Goal: Task Accomplishment & Management: Manage account settings

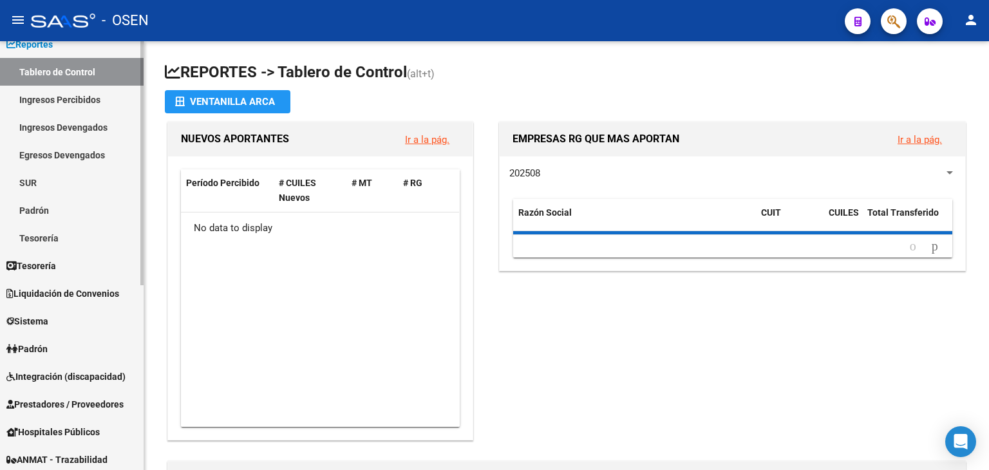
scroll to position [64, 0]
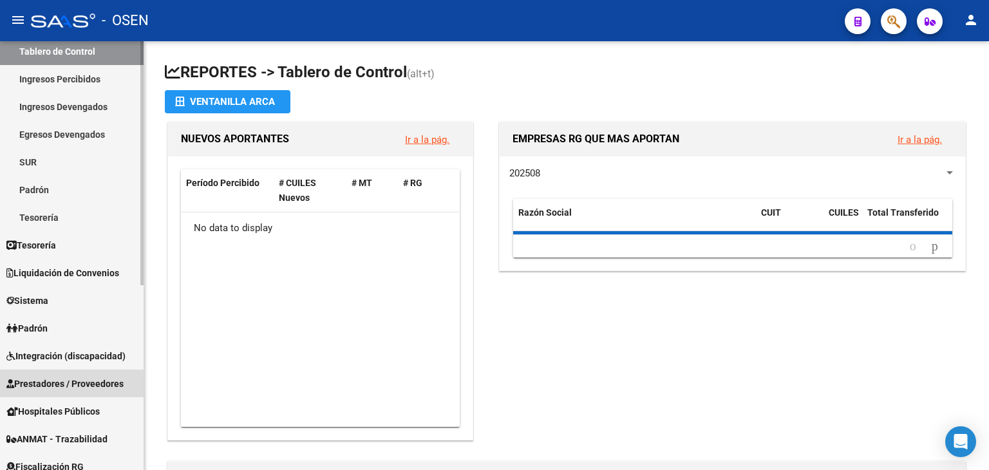
click at [53, 380] on span "Prestadores / Proveedores" at bounding box center [64, 384] width 117 height 14
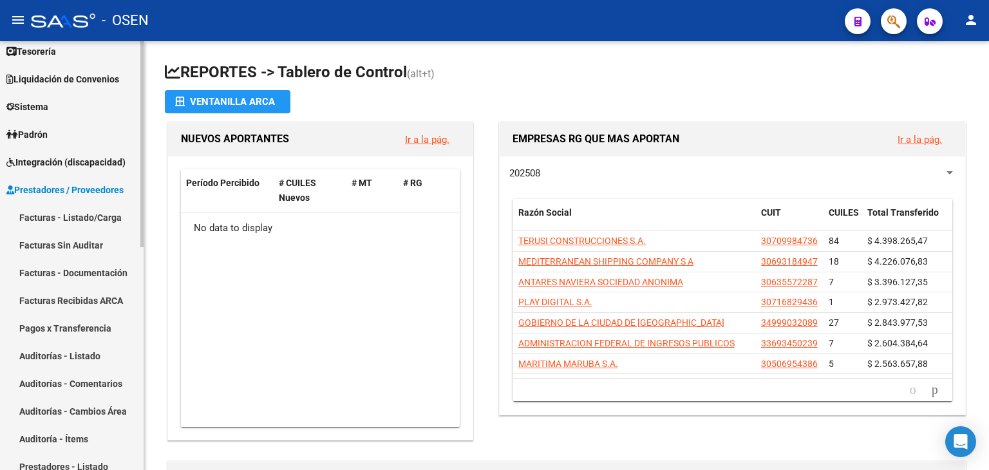
click at [77, 221] on link "Facturas - Listado/Carga" at bounding box center [72, 217] width 144 height 28
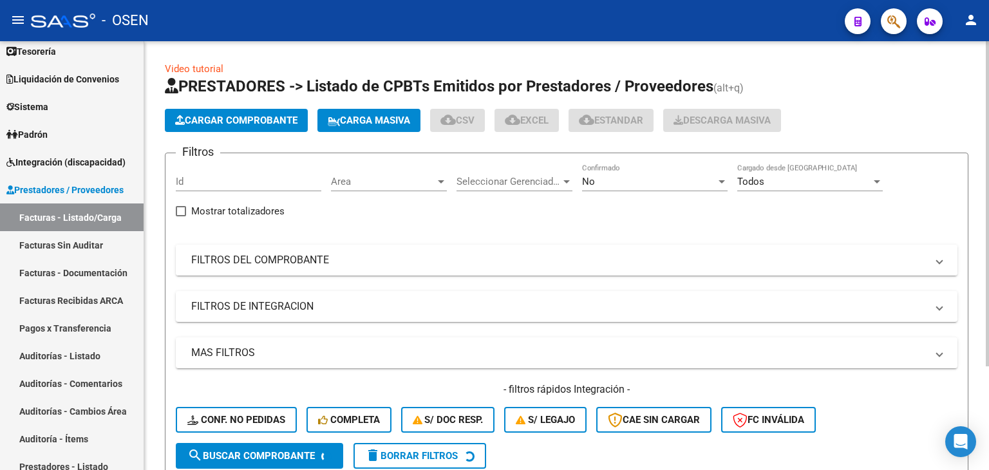
click at [755, 264] on mat-panel-title "FILTROS DEL COMPROBANTE" at bounding box center [558, 260] width 735 height 14
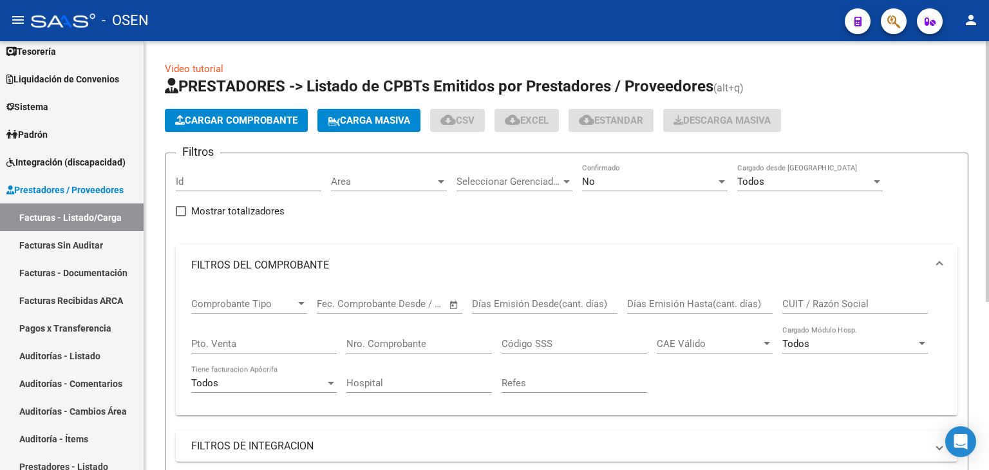
click at [672, 181] on div "No" at bounding box center [649, 182] width 134 height 12
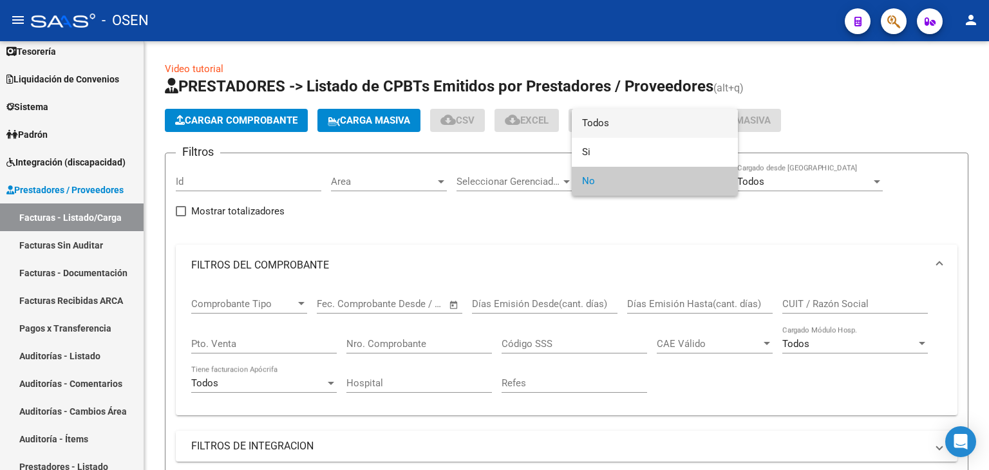
click at [633, 129] on span "Todos" at bounding box center [654, 123] width 145 height 29
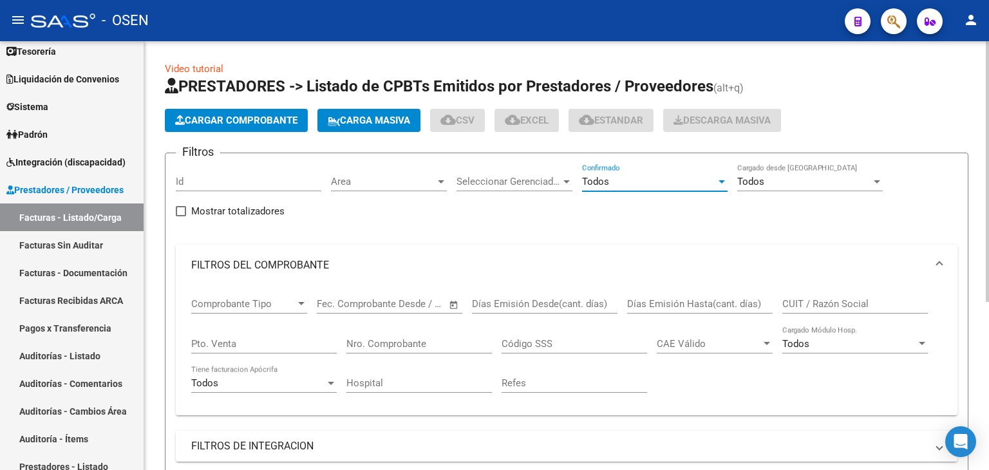
click at [811, 305] on input "CUIT / Razón Social" at bounding box center [854, 304] width 145 height 12
click at [818, 305] on input "CUIT / Razón Social" at bounding box center [854, 304] width 145 height 12
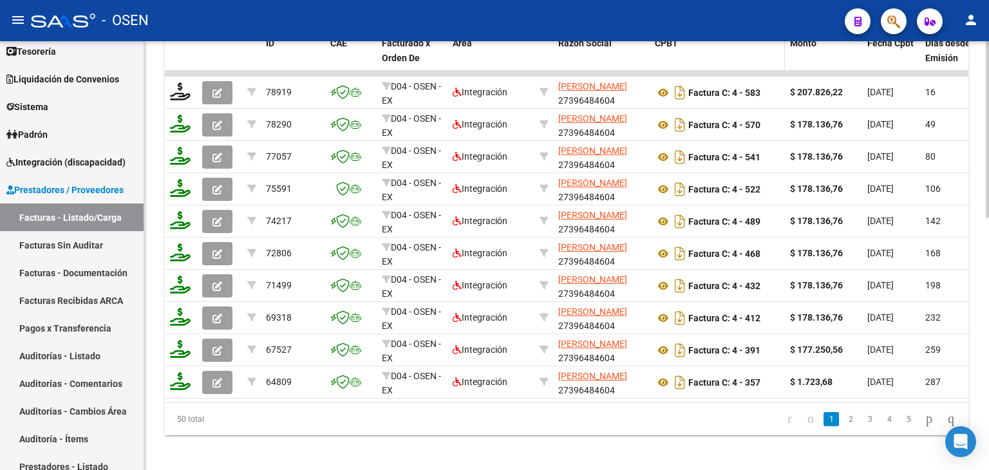
scroll to position [614, 0]
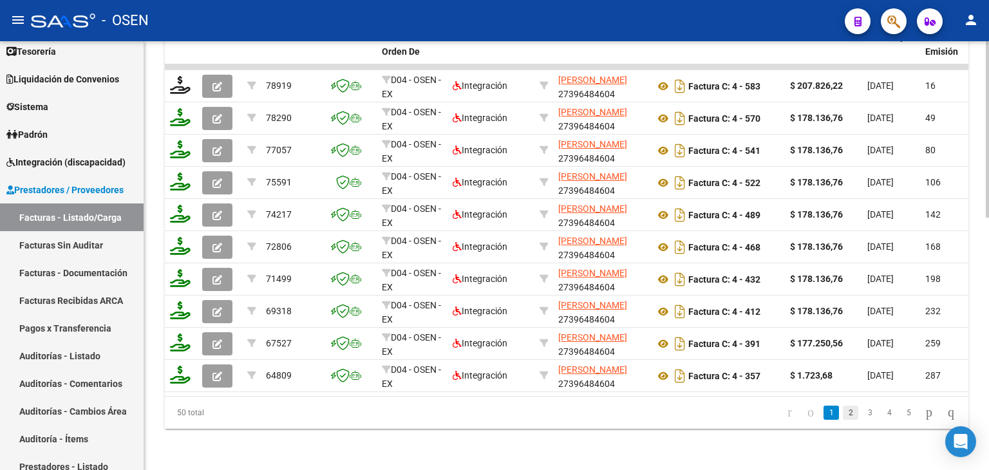
type input "3964"
click at [843, 413] on link "2" at bounding box center [850, 413] width 15 height 14
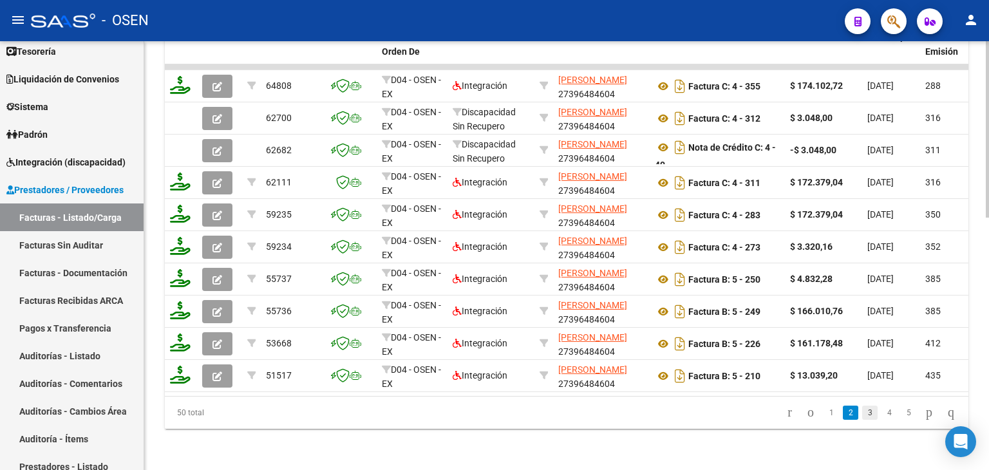
click at [862, 415] on link "3" at bounding box center [869, 413] width 15 height 14
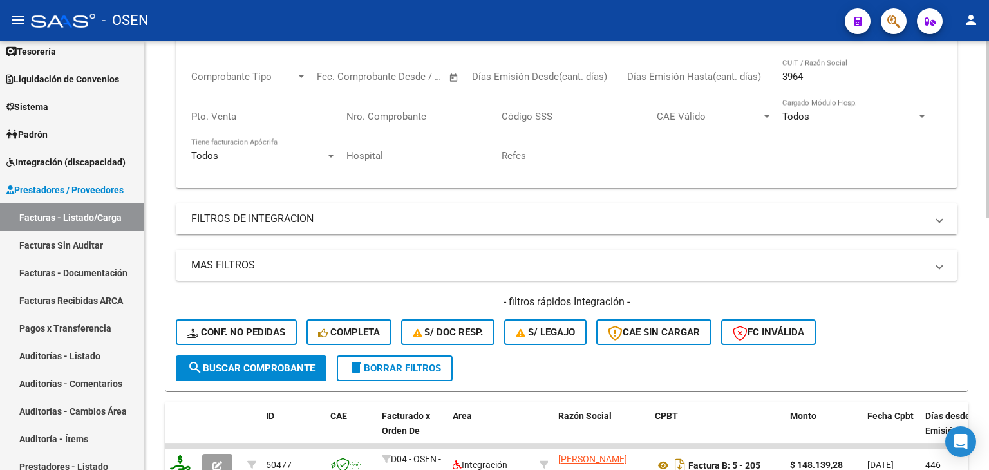
scroll to position [34, 0]
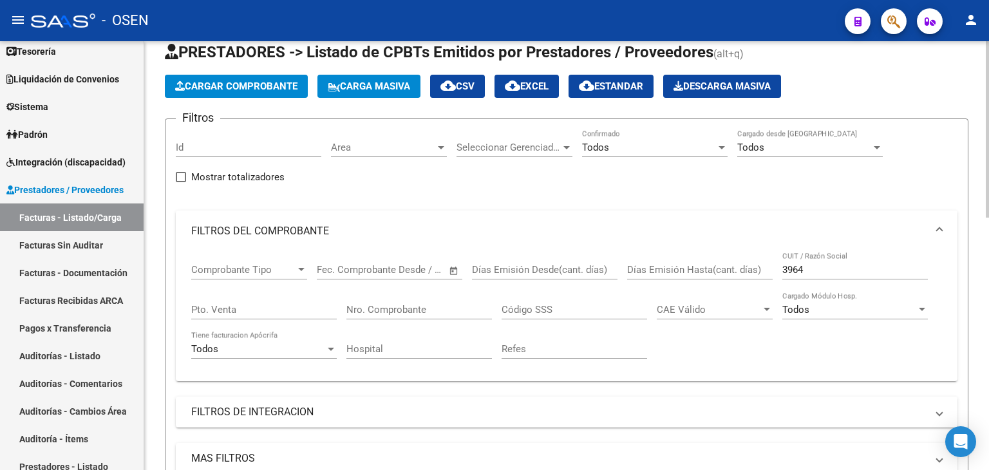
click at [807, 271] on input "3964" at bounding box center [854, 270] width 145 height 12
click at [439, 304] on input "Nro. Comprobante" at bounding box center [418, 310] width 145 height 12
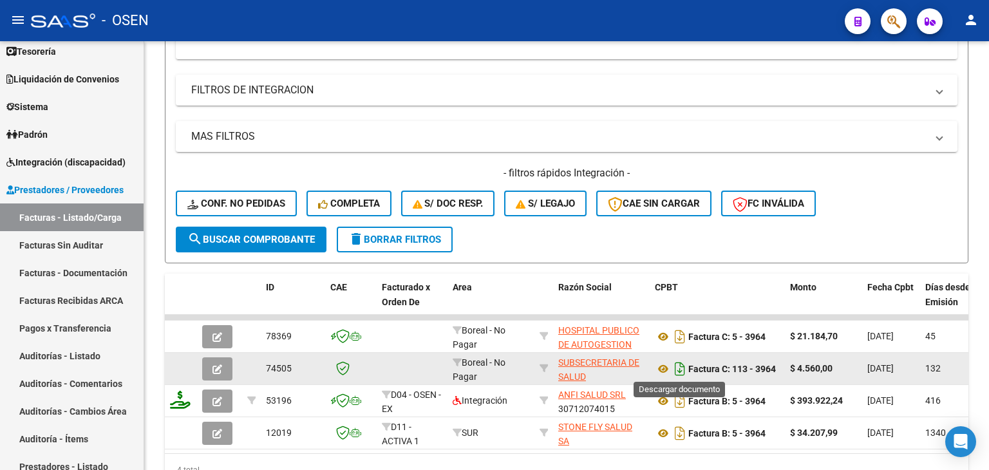
type input "3964"
click at [677, 364] on icon "Descargar documento" at bounding box center [679, 369] width 17 height 21
